Goal: Information Seeking & Learning: Learn about a topic

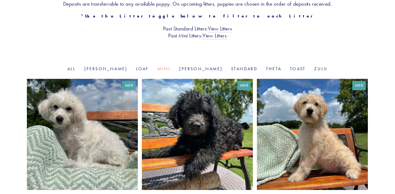
scroll to position [130, 0]
click at [144, 70] on link "Loaf" at bounding box center [142, 68] width 13 height 5
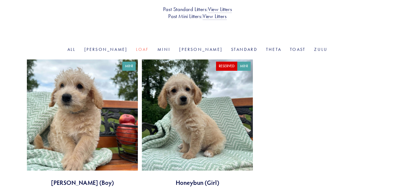
scroll to position [150, 0]
click at [116, 52] on link "[PERSON_NAME]" at bounding box center [105, 49] width 43 height 5
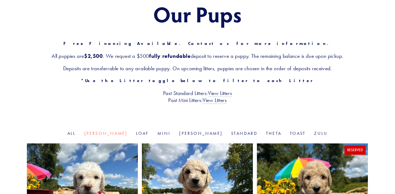
scroll to position [62, 0]
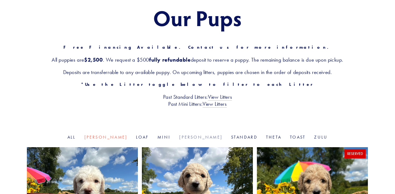
click at [188, 136] on link "[PERSON_NAME]" at bounding box center [200, 136] width 43 height 5
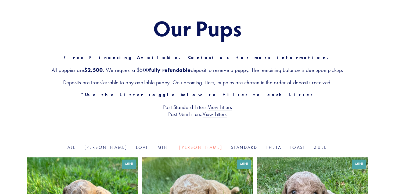
scroll to position [53, 0]
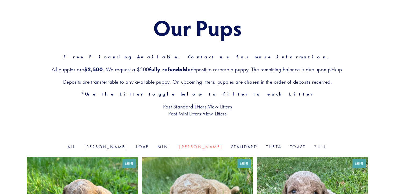
click at [314, 147] on link "Zulu" at bounding box center [320, 146] width 13 height 5
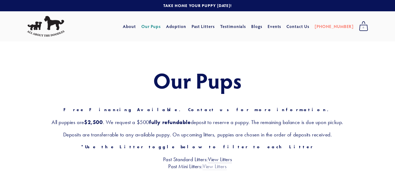
click at [213, 166] on link "View Litters" at bounding box center [214, 166] width 24 height 7
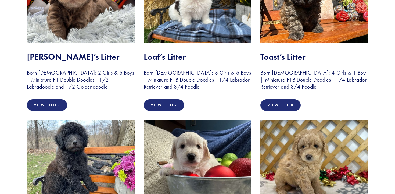
scroll to position [798, 0]
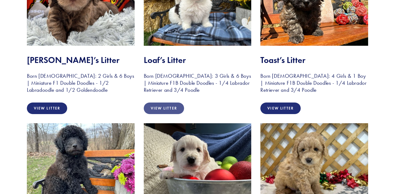
click at [162, 114] on link "View Litter" at bounding box center [164, 108] width 40 height 12
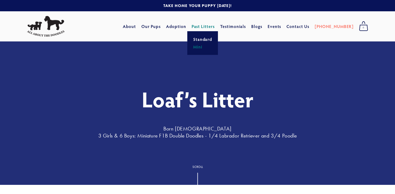
click at [210, 47] on link "Mini" at bounding box center [202, 47] width 22 height 8
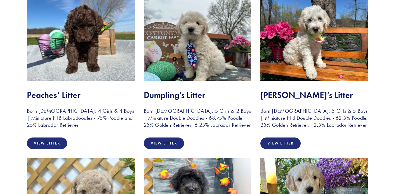
scroll to position [126, 0]
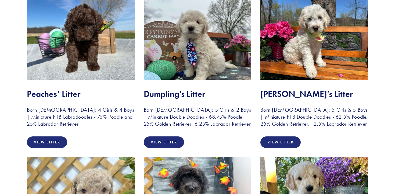
click at [77, 29] on img at bounding box center [81, 39] width 108 height 81
click at [50, 142] on link "View Litter" at bounding box center [47, 142] width 40 height 12
